Goal: Task Accomplishment & Management: Manage account settings

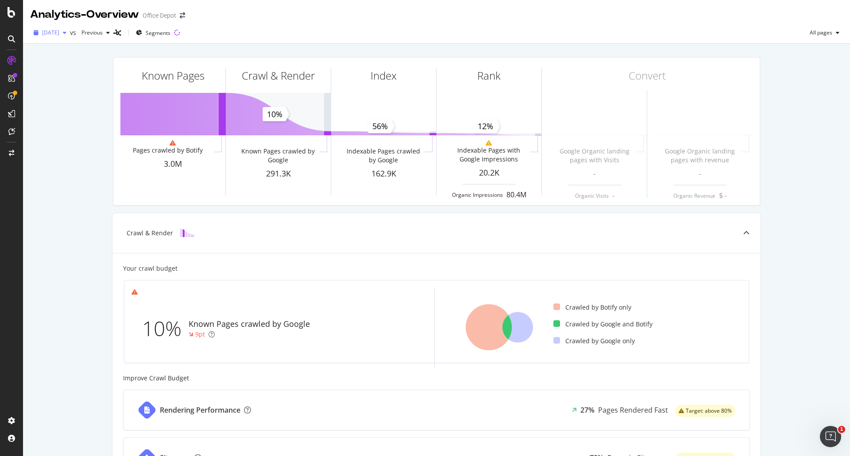
click at [59, 30] on span "[DATE]" at bounding box center [50, 33] width 17 height 8
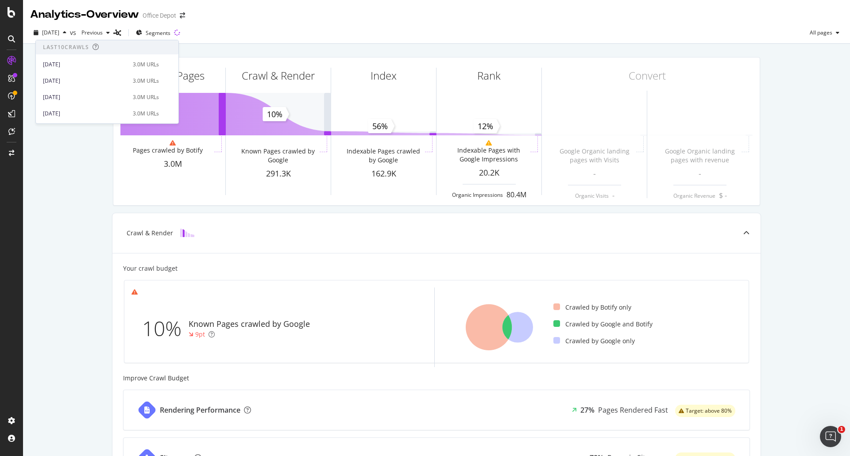
click at [247, 30] on div "[DATE] vs Previous Segments All pages" at bounding box center [436, 35] width 827 height 18
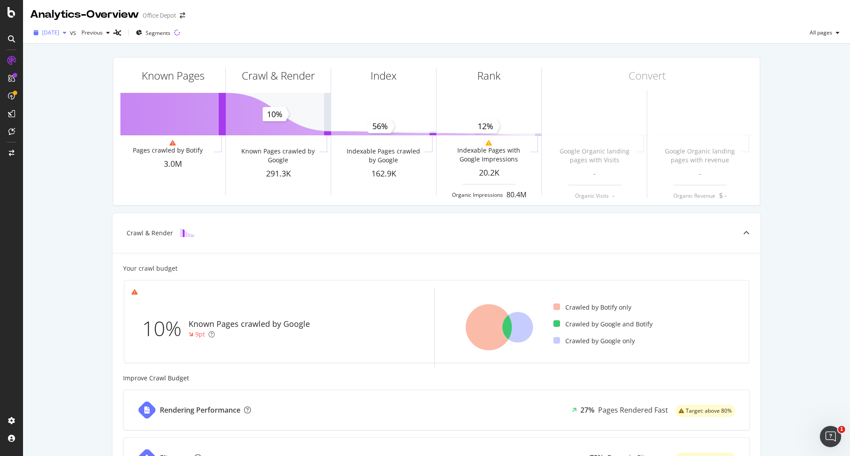
click at [59, 35] on span "[DATE]" at bounding box center [50, 33] width 17 height 8
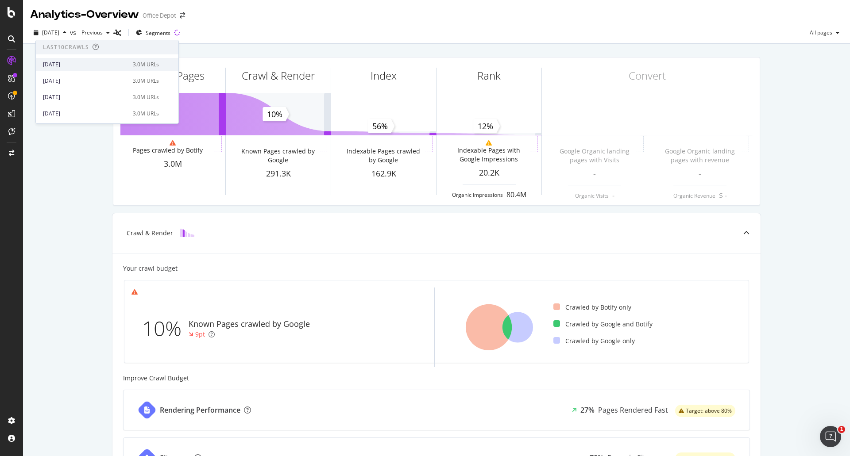
click at [69, 65] on div "[DATE]" at bounding box center [85, 65] width 85 height 8
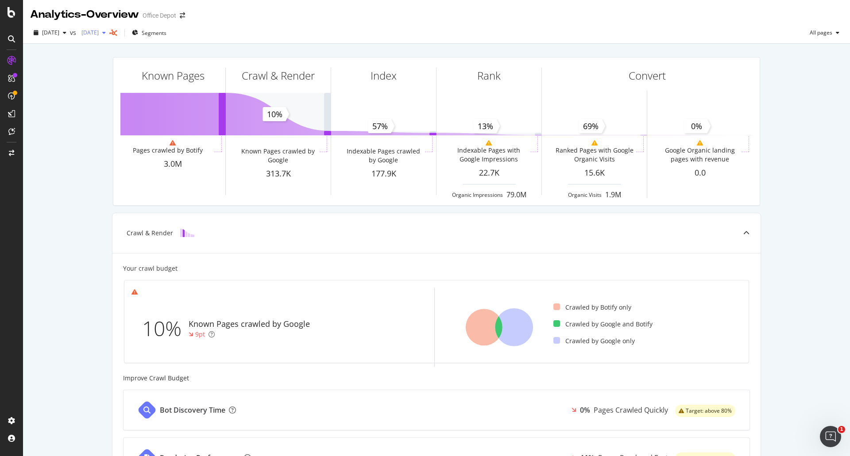
click at [99, 34] on span "[DATE]" at bounding box center [88, 33] width 21 height 8
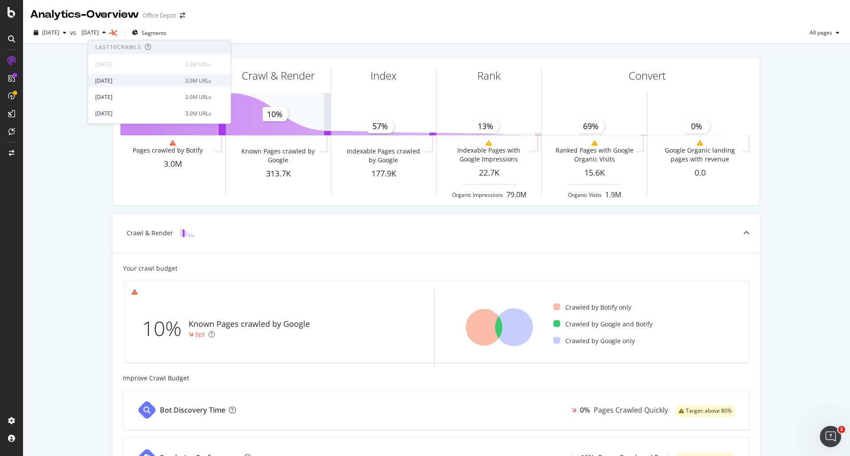
click at [157, 83] on div "[DATE]" at bounding box center [137, 81] width 85 height 8
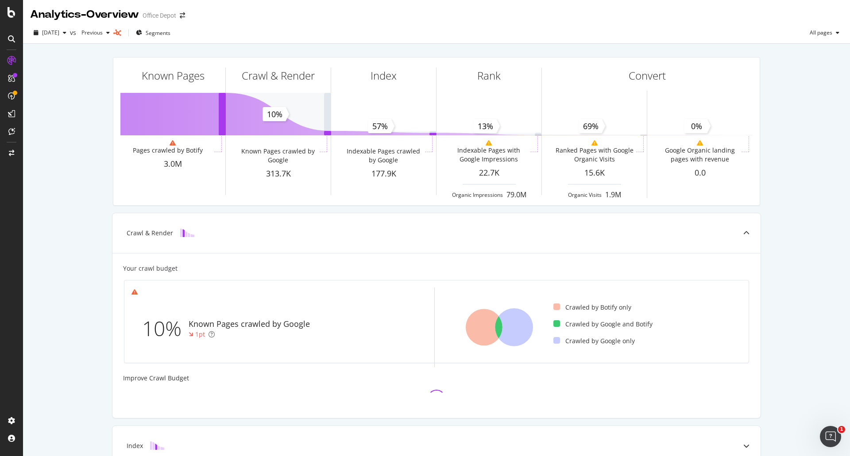
click at [320, 27] on div "[DATE] vs Previous Segments All pages" at bounding box center [436, 35] width 827 height 18
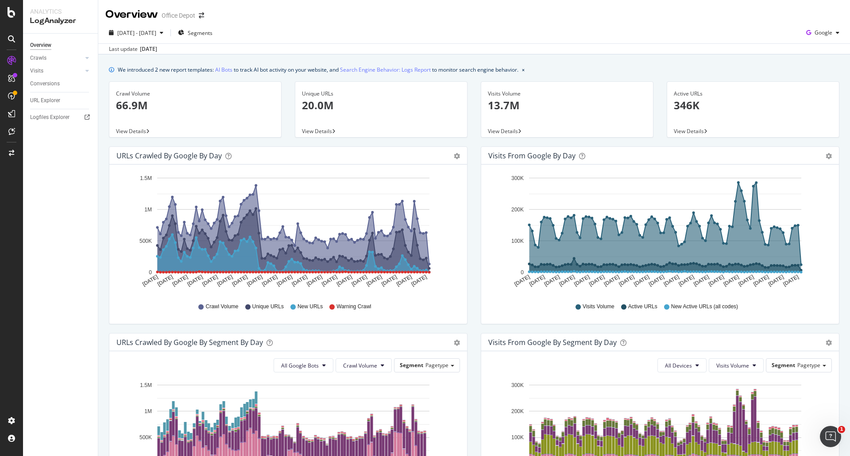
click at [154, 51] on div "Aug. 14, 2025" at bounding box center [148, 49] width 17 height 8
click at [156, 33] on span "2025 May. 15th - Aug. 14th" at bounding box center [136, 33] width 39 height 8
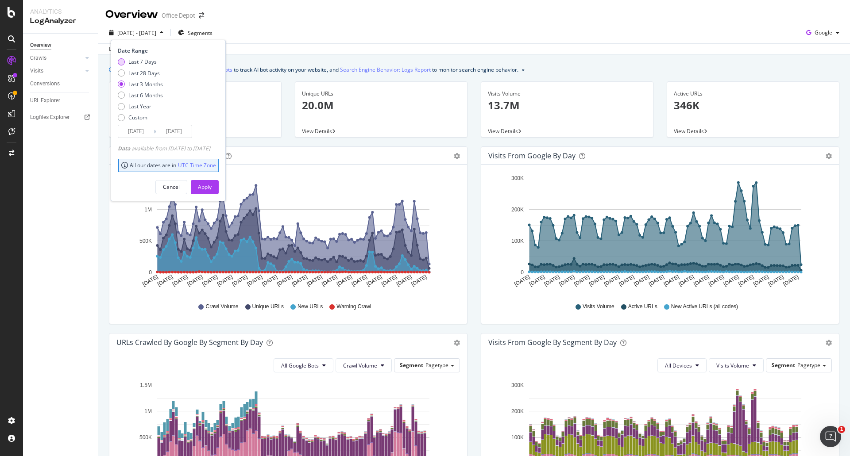
click at [149, 62] on div "Last 7 Days" at bounding box center [142, 62] width 28 height 8
type input "2025/08/08"
click at [212, 186] on div "Apply" at bounding box center [205, 187] width 14 height 8
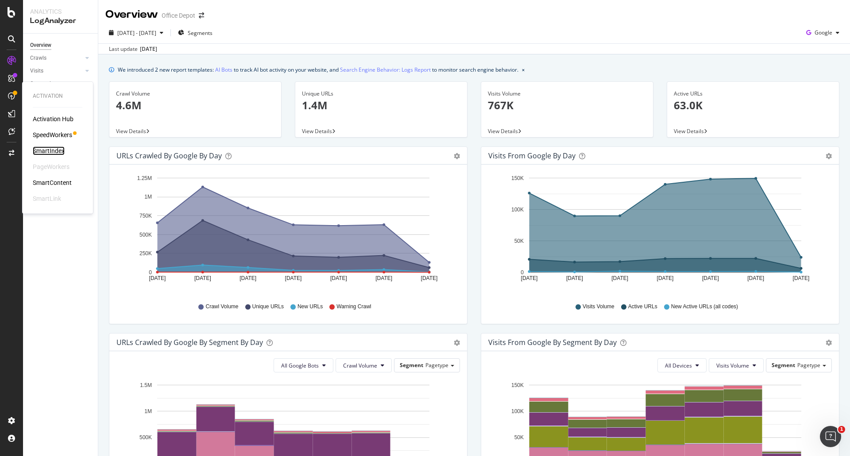
click at [46, 152] on div "SmartIndex" at bounding box center [49, 151] width 32 height 9
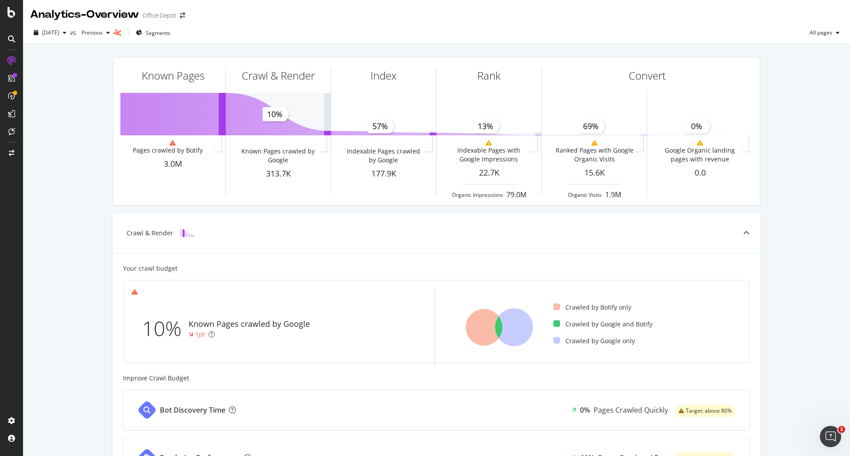
click at [8, 413] on div at bounding box center [11, 234] width 21 height 360
click at [52, 375] on div "Settings" at bounding box center [45, 374] width 37 height 7
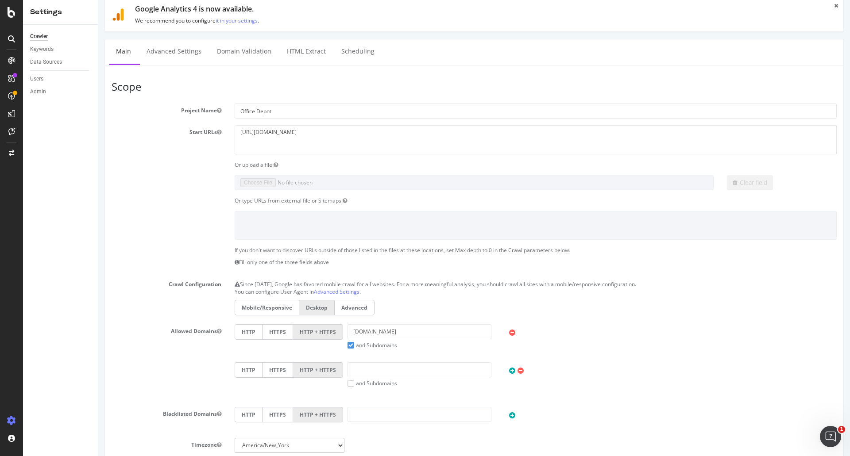
scroll to position [44, 0]
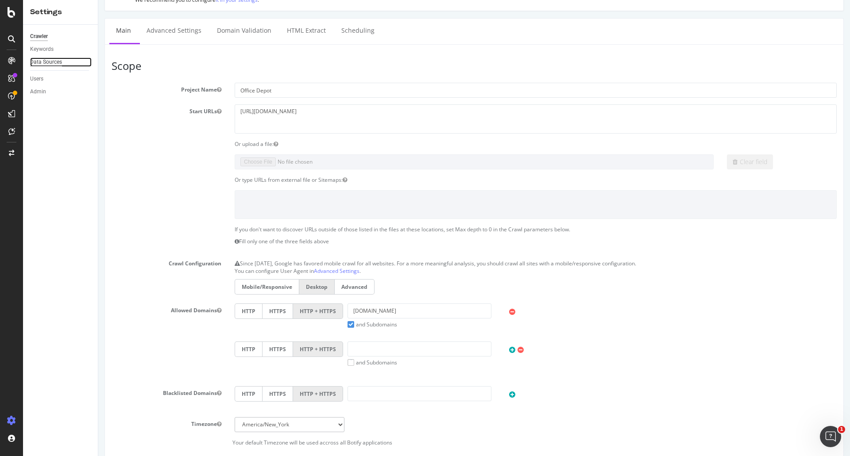
click at [45, 64] on div "Data Sources" at bounding box center [46, 62] width 32 height 9
